Goal: Task Accomplishment & Management: Use online tool/utility

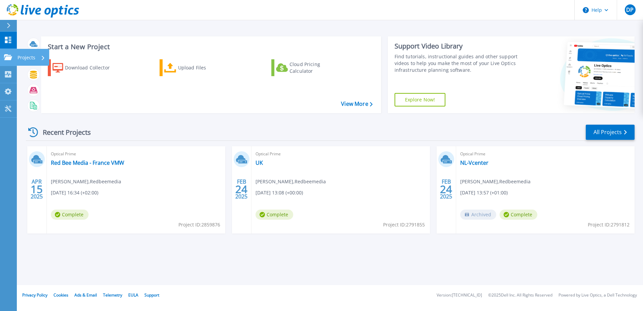
click at [8, 55] on icon at bounding box center [8, 57] width 8 height 6
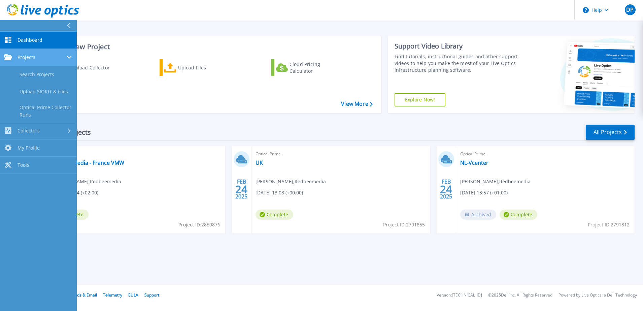
click at [46, 57] on div "Projects" at bounding box center [38, 57] width 69 height 6
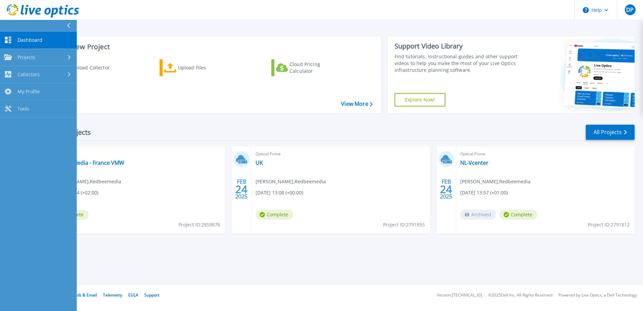
click at [41, 38] on span "Dashboard" at bounding box center [30, 40] width 25 height 6
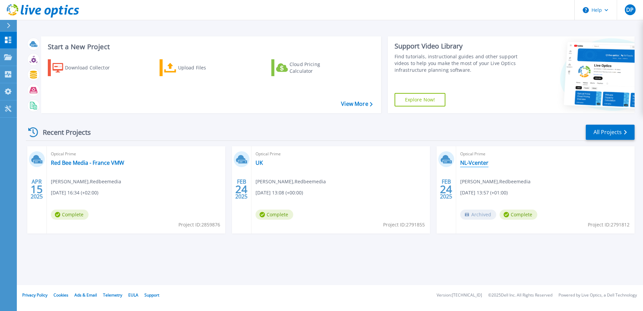
click at [466, 163] on link "NL-Vcenter" at bounding box center [474, 162] width 28 height 7
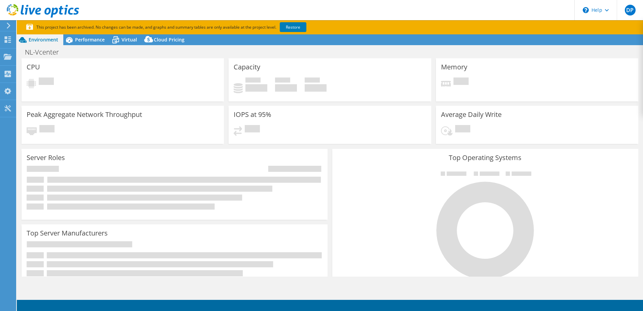
select select "USD"
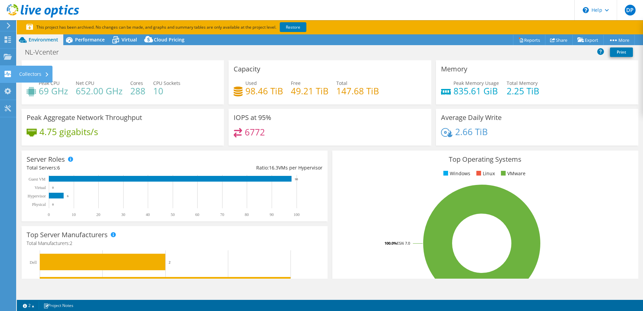
click at [5, 78] on div at bounding box center [8, 74] width 8 height 7
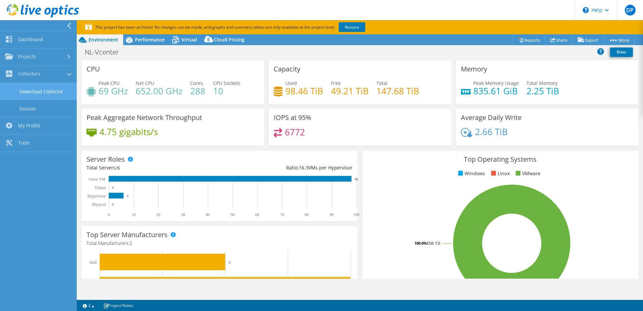
click at [37, 94] on link "Download Collector" at bounding box center [38, 91] width 77 height 17
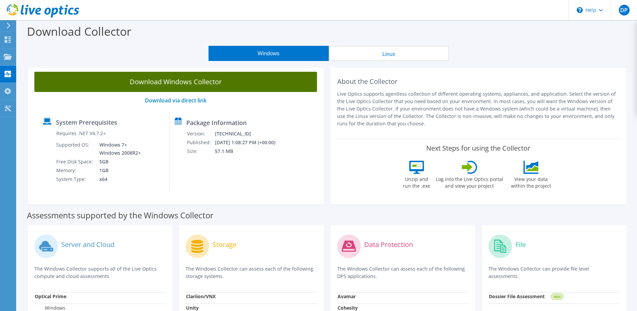
click at [139, 76] on link "Download Windows Collector" at bounding box center [175, 82] width 283 height 20
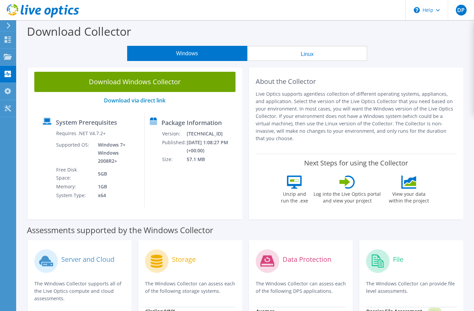
click at [11, 24] on icon at bounding box center [8, 26] width 5 height 6
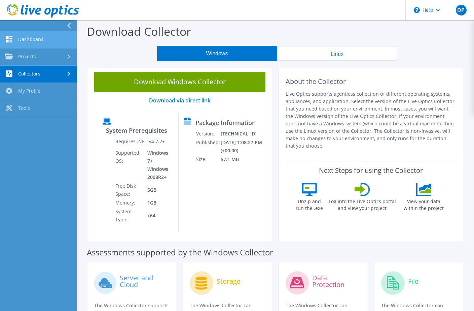
click at [14, 39] on link "Dashboard" at bounding box center [38, 39] width 77 height 17
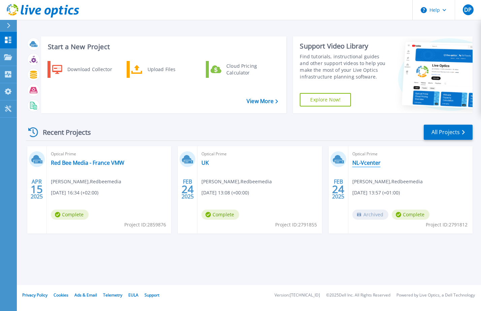
click at [368, 164] on link "NL-Vcenter" at bounding box center [366, 162] width 28 height 7
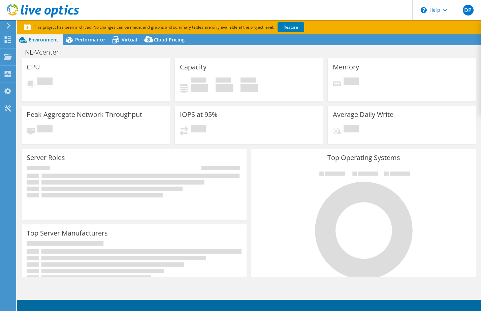
select select "USD"
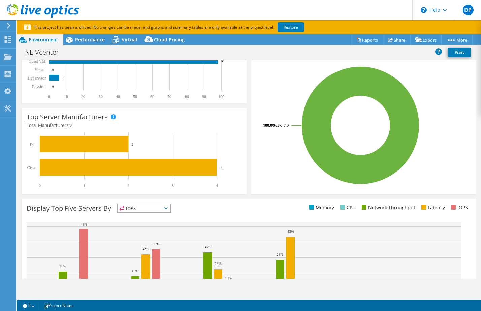
scroll to position [193, 0]
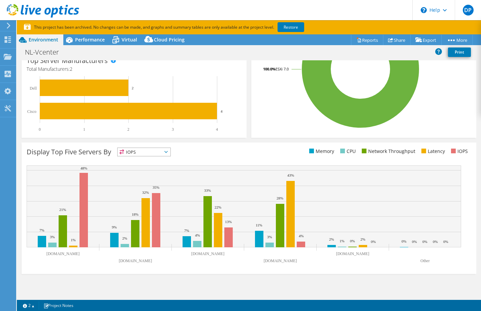
click at [200, 253] on text "nlhibesxl03.tcbhr.nl" at bounding box center [207, 253] width 33 height 5
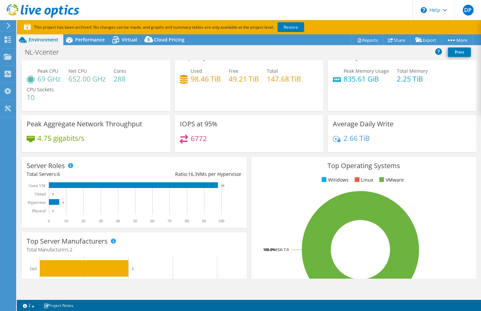
scroll to position [0, 0]
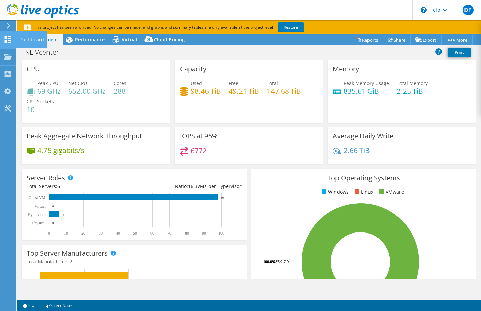
click at [5, 36] on use at bounding box center [8, 39] width 6 height 6
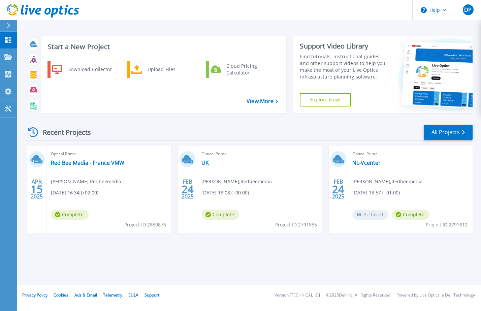
click at [367, 214] on span "Archived" at bounding box center [370, 214] width 36 height 10
click at [368, 164] on link "NL-Vcenter" at bounding box center [366, 162] width 28 height 7
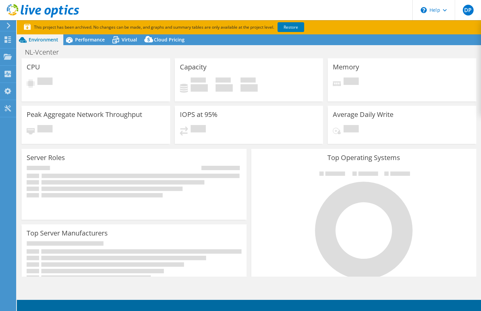
select select "USD"
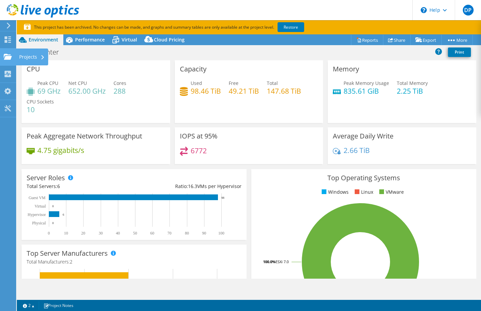
click at [9, 55] on use at bounding box center [8, 57] width 8 height 6
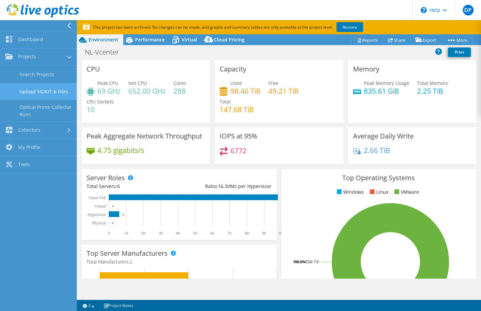
click at [51, 93] on link "Upload SIOKIT & Files" at bounding box center [38, 91] width 77 height 17
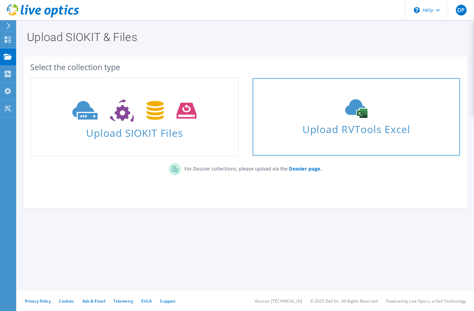
click at [334, 131] on span "Upload RVTools Excel" at bounding box center [356, 127] width 207 height 14
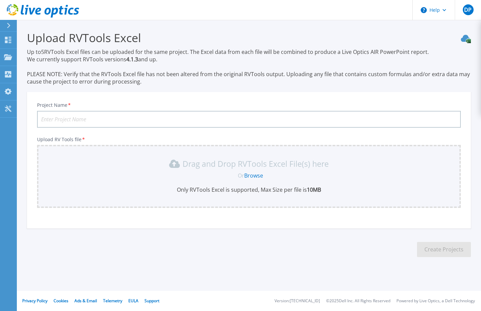
click at [278, 123] on input "Project Name *" at bounding box center [249, 119] width 424 height 17
type input "CAR Vcenter"
click at [250, 176] on link "Browse" at bounding box center [253, 175] width 19 height 7
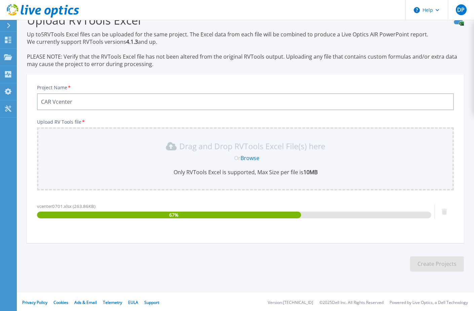
scroll to position [19, 0]
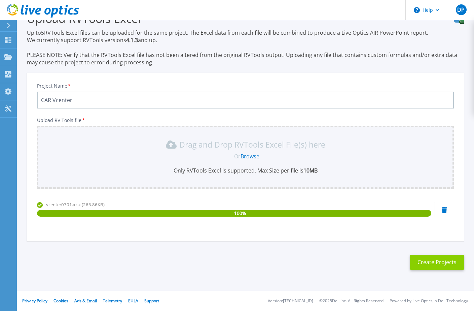
click at [439, 265] on button "Create Projects" at bounding box center [438, 262] width 54 height 15
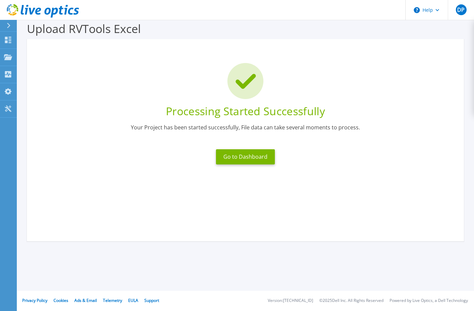
scroll to position [9, 0]
click at [252, 156] on button "Go to Dashboard" at bounding box center [245, 156] width 59 height 15
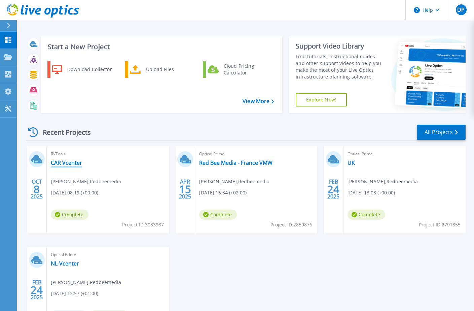
click at [69, 162] on link "CAR Vcenter" at bounding box center [66, 162] width 31 height 7
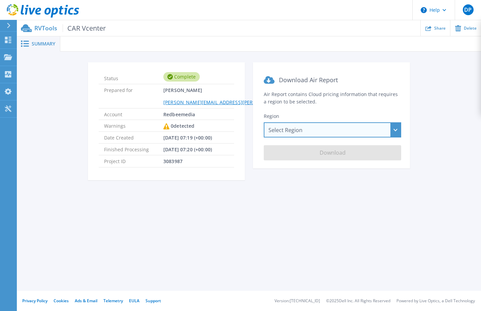
click at [356, 134] on div "Select Region [GEOGRAPHIC_DATA] ([GEOGRAPHIC_DATA]) [GEOGRAPHIC_DATA] ([GEOGRAP…" at bounding box center [332, 129] width 137 height 15
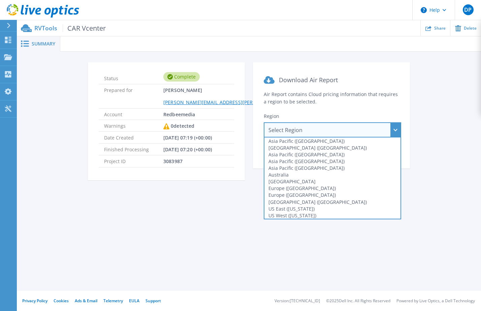
click at [331, 134] on div "Select Region [GEOGRAPHIC_DATA] ([GEOGRAPHIC_DATA]) [GEOGRAPHIC_DATA] ([GEOGRAP…" at bounding box center [332, 129] width 137 height 15
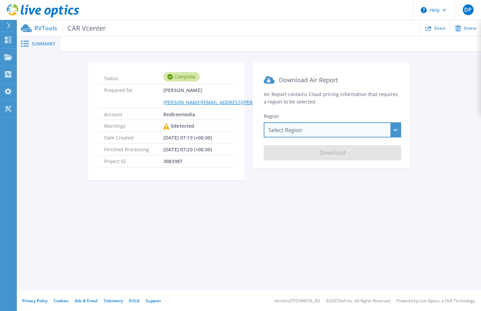
click at [318, 135] on div "Select Region [GEOGRAPHIC_DATA] ([GEOGRAPHIC_DATA]) [GEOGRAPHIC_DATA] ([GEOGRAP…" at bounding box center [332, 129] width 137 height 15
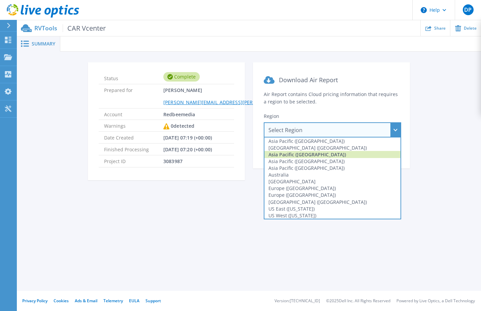
click at [305, 152] on div "Asia Pacific ([GEOGRAPHIC_DATA])" at bounding box center [332, 154] width 136 height 7
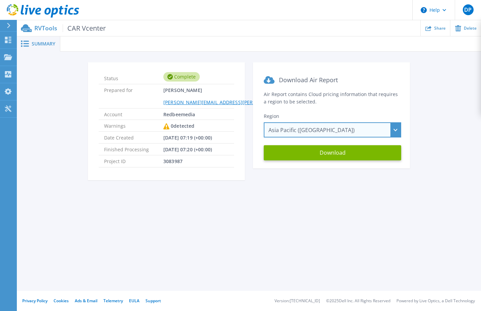
click at [319, 129] on div "Asia Pacific ([GEOGRAPHIC_DATA]) [GEOGRAPHIC_DATA] ([GEOGRAPHIC_DATA]) [GEOGRAP…" at bounding box center [332, 129] width 137 height 15
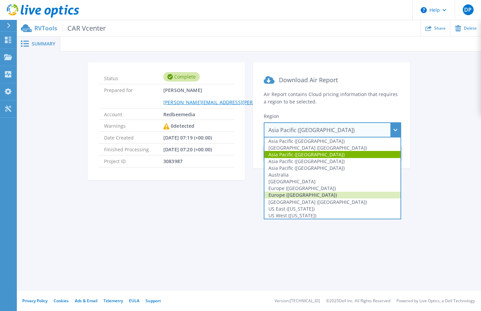
click at [303, 194] on div "Europe ([GEOGRAPHIC_DATA])" at bounding box center [332, 195] width 136 height 7
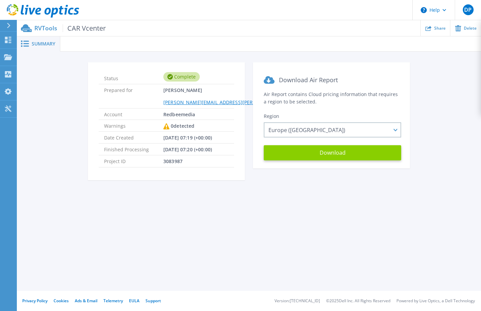
click at [335, 160] on button "Download" at bounding box center [332, 152] width 137 height 15
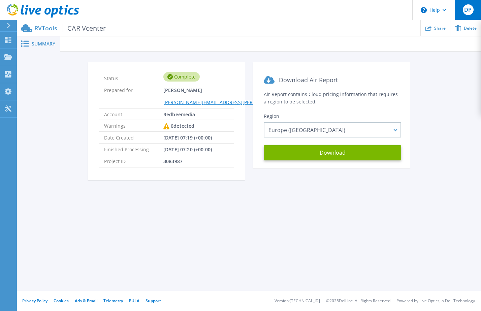
click at [470, 13] on div "DP" at bounding box center [468, 9] width 11 height 11
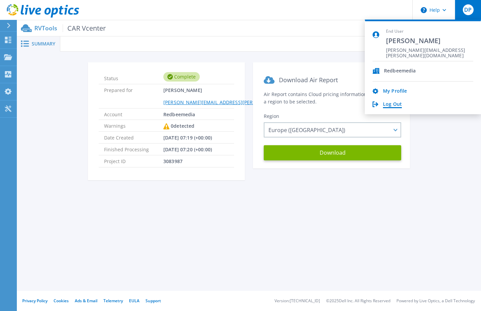
click at [393, 102] on link "Log Out" at bounding box center [392, 104] width 19 height 6
